Goal: Information Seeking & Learning: Learn about a topic

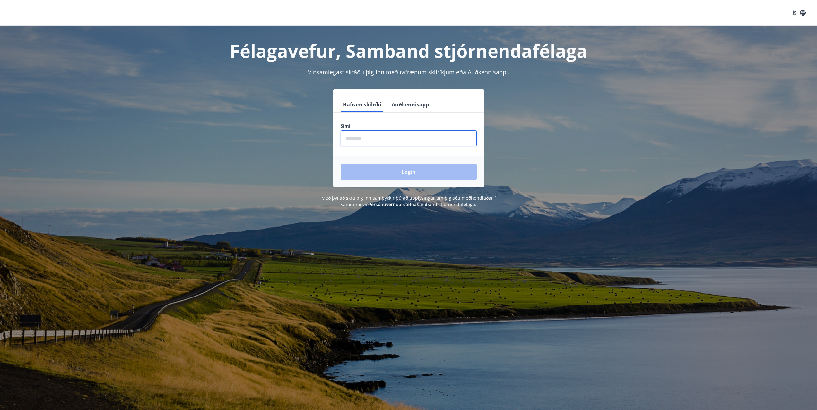
click at [380, 139] on input "phone" at bounding box center [408, 139] width 136 height 16
type input "********"
click at [340, 164] on button "Login" at bounding box center [408, 171] width 136 height 15
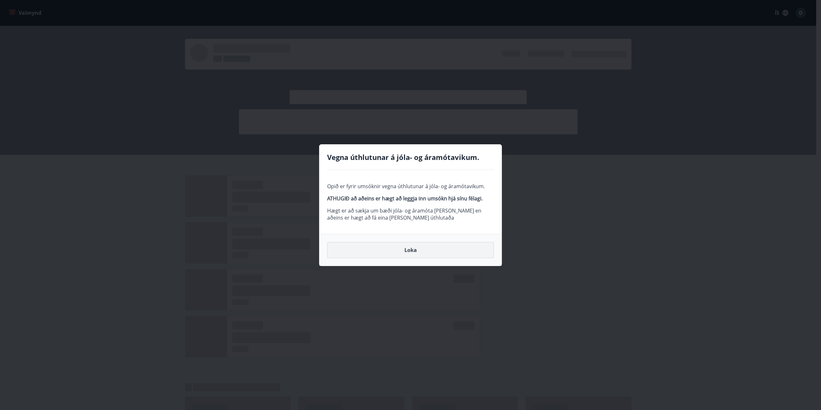
click at [409, 254] on button "Loka" at bounding box center [410, 250] width 167 height 16
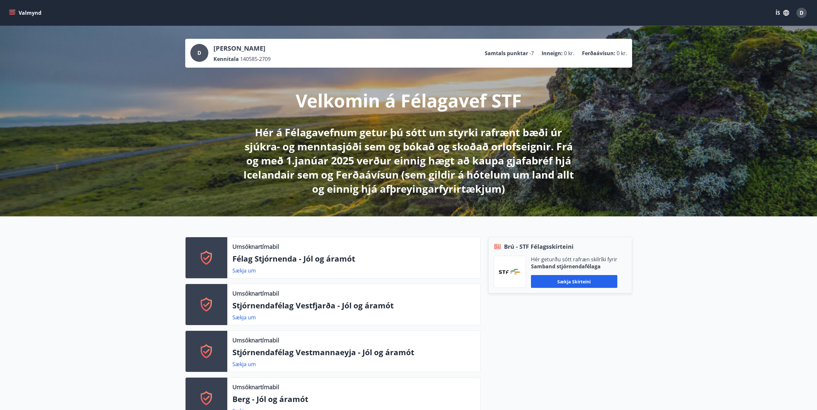
click at [21, 13] on button "Valmynd" at bounding box center [26, 13] width 36 height 12
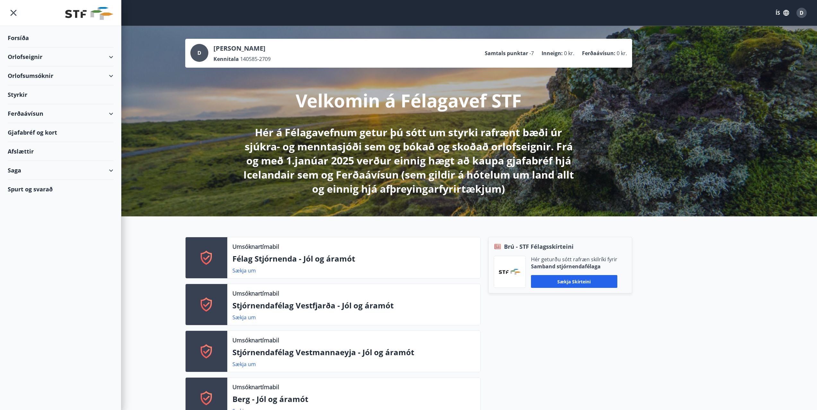
click at [113, 76] on icon at bounding box center [111, 76] width 8 height 8
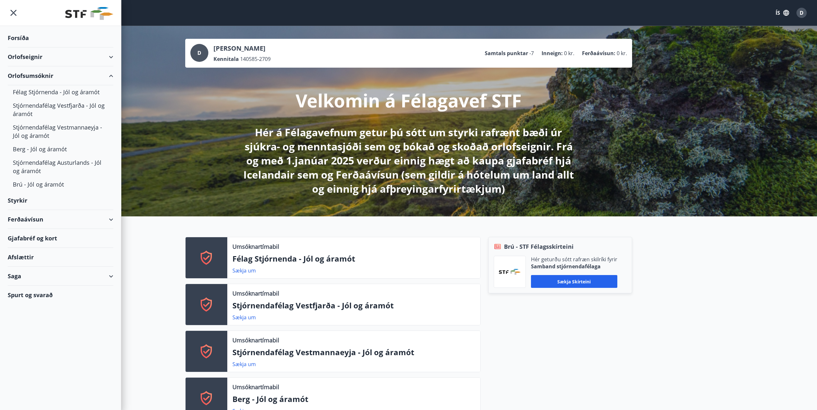
click at [114, 76] on icon at bounding box center [111, 76] width 8 height 8
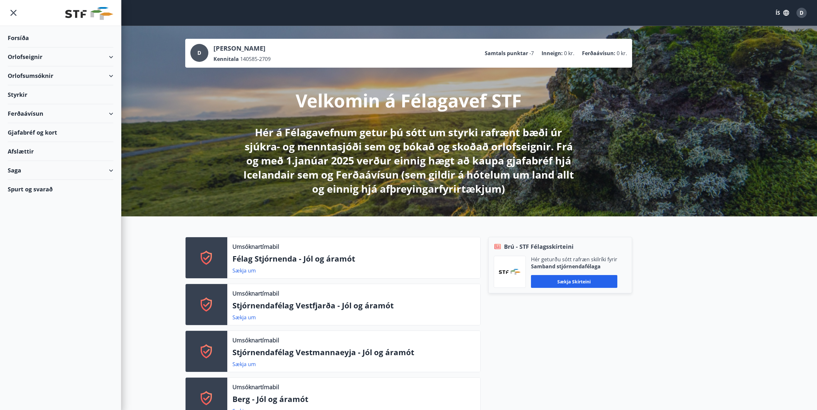
click at [113, 153] on div "Afslættir" at bounding box center [60, 151] width 121 height 19
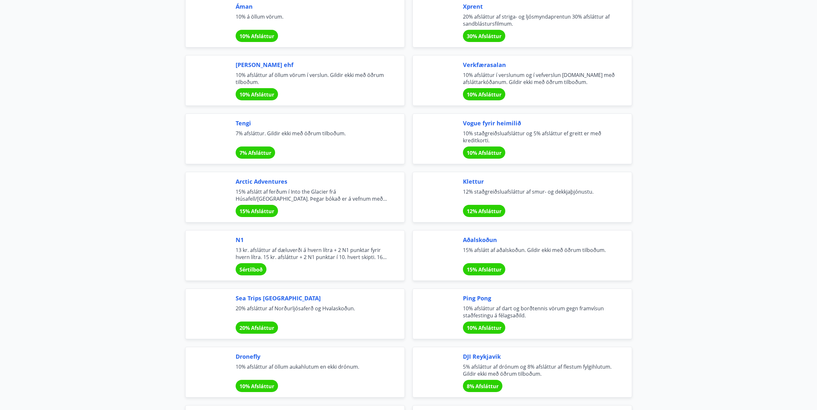
scroll to position [1091, 0]
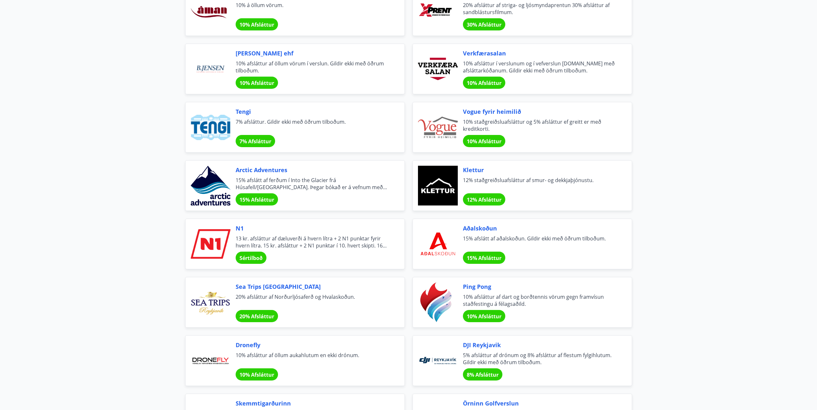
click at [495, 255] on span "15% Afsláttur" at bounding box center [484, 258] width 35 height 7
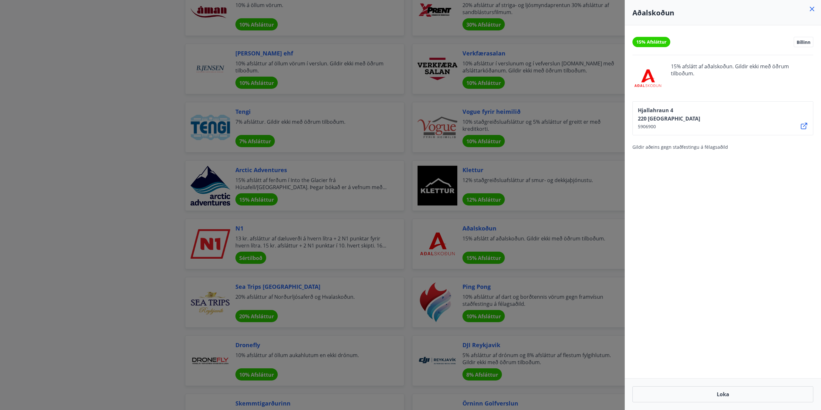
click at [807, 125] on icon at bounding box center [805, 126] width 8 height 8
click at [63, 209] on div at bounding box center [410, 205] width 821 height 410
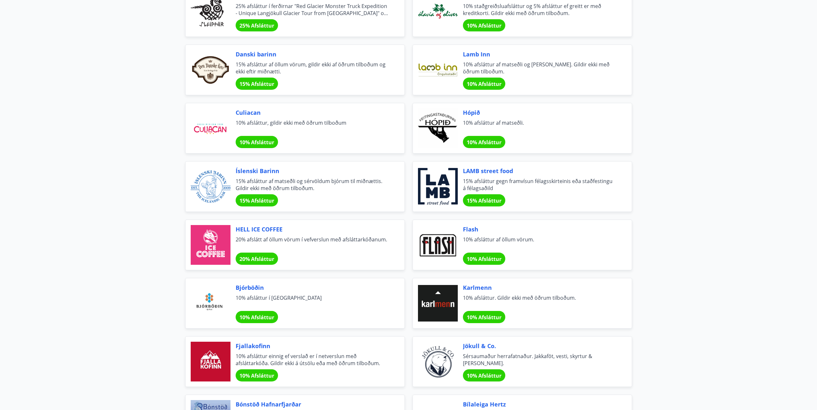
scroll to position [1829, 0]
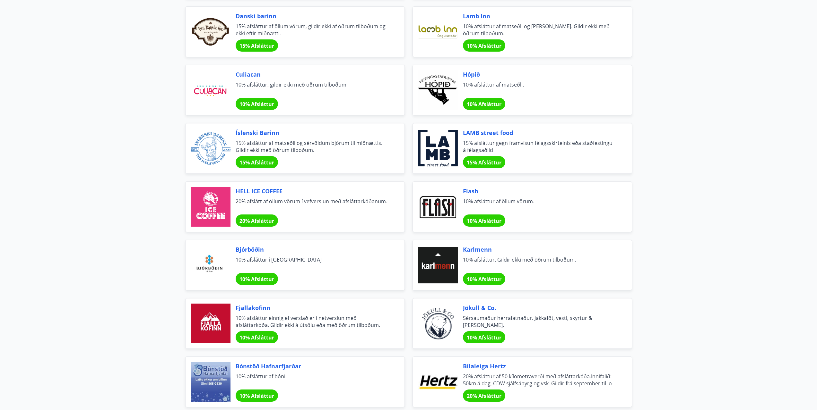
click at [479, 248] on span "Karlmenn" at bounding box center [539, 249] width 153 height 8
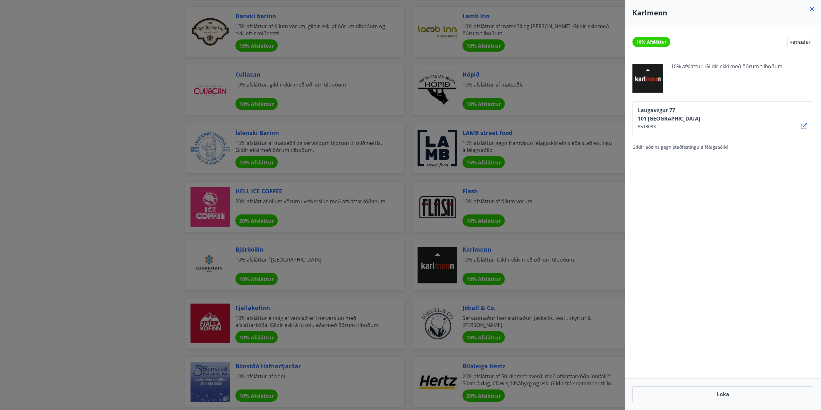
click at [803, 126] on icon at bounding box center [805, 126] width 8 height 8
click at [87, 288] on div at bounding box center [410, 205] width 821 height 410
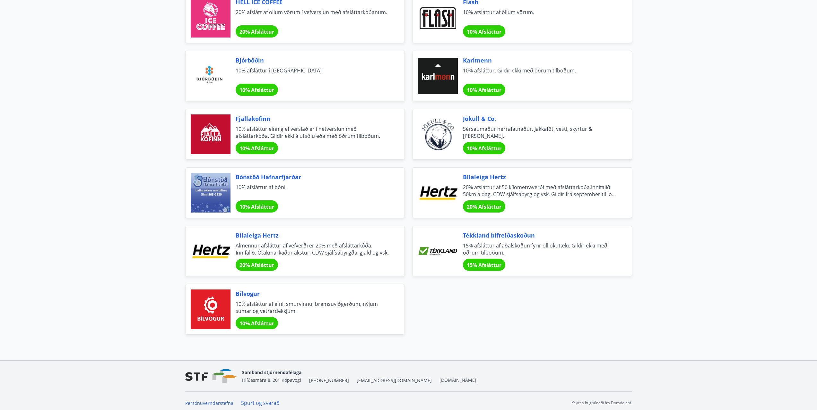
scroll to position [2022, 0]
